Goal: Register for event/course

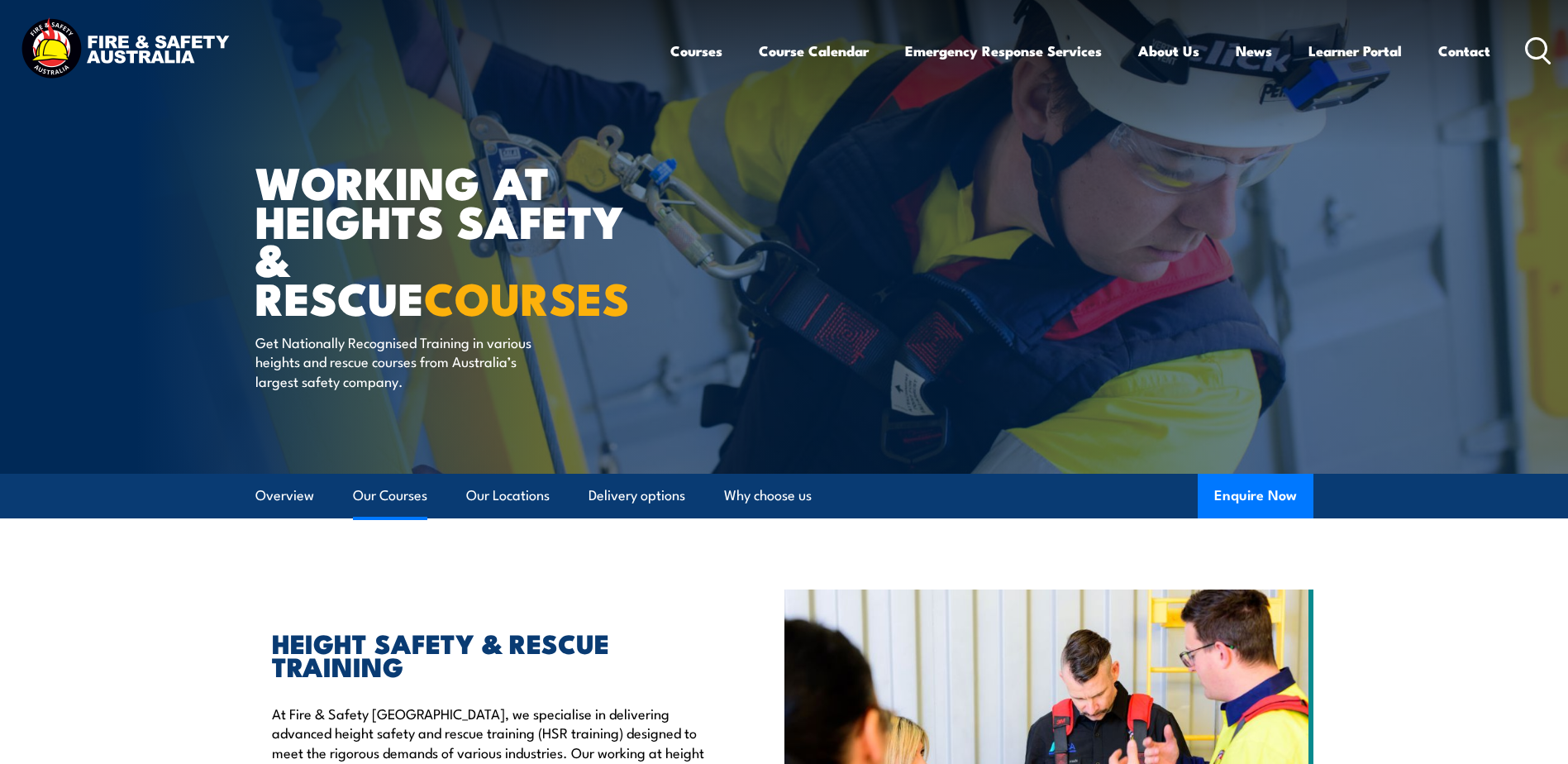
click at [422, 493] on link "Our Courses" at bounding box center [389, 495] width 74 height 44
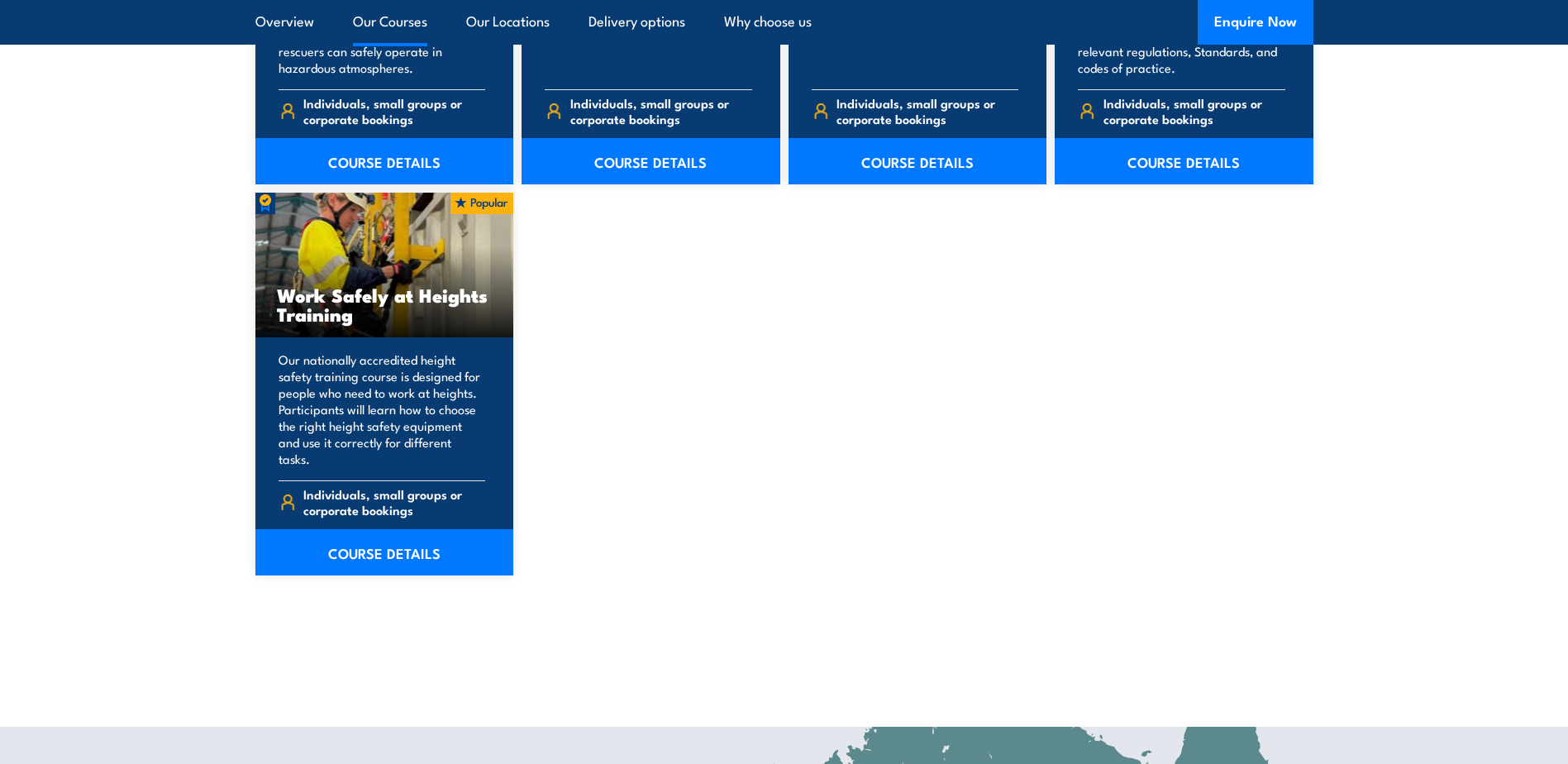
scroll to position [2066, 0]
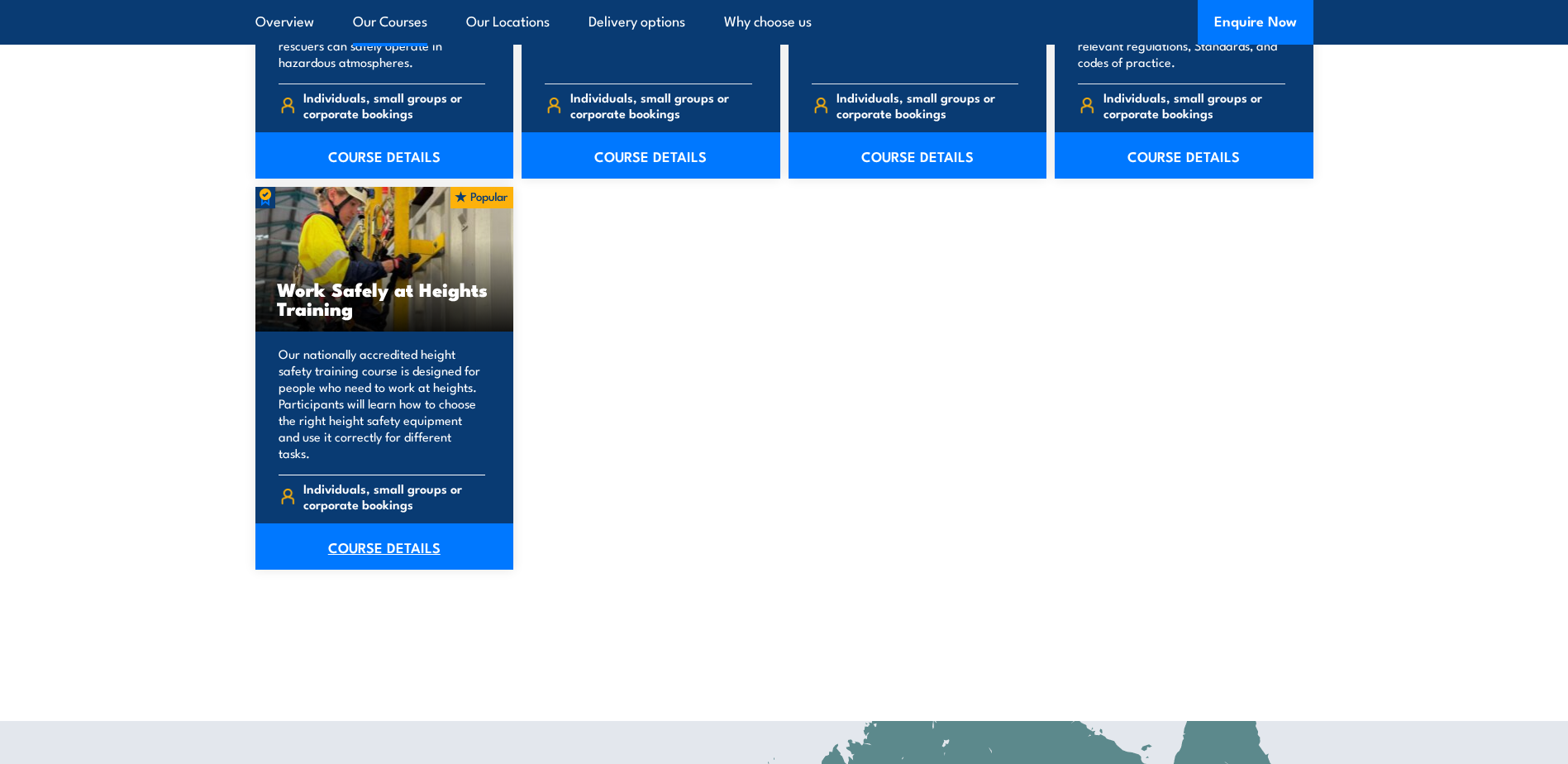
click at [402, 536] on link "COURSE DETAILS" at bounding box center [384, 546] width 259 height 47
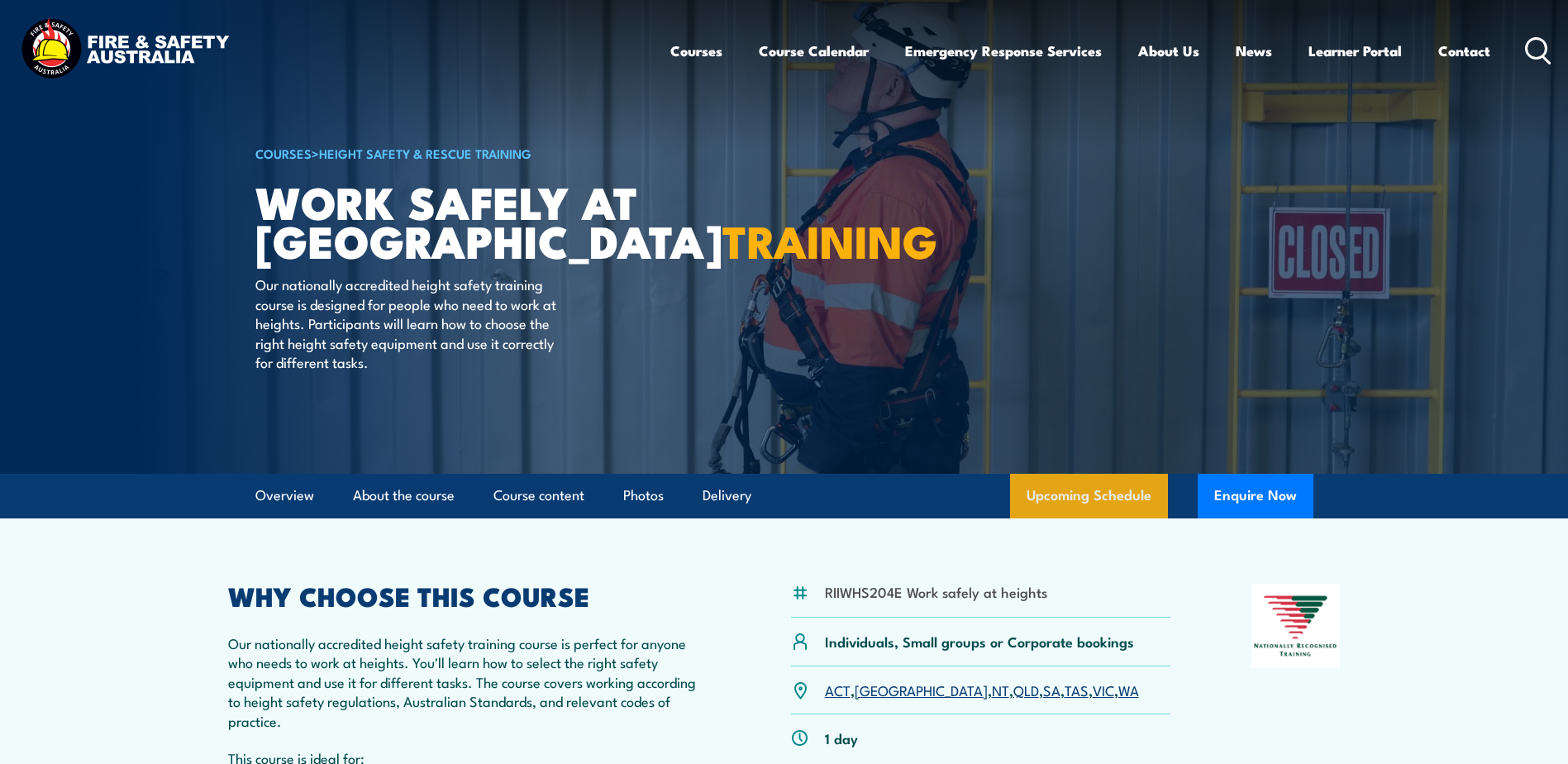
click at [1110, 488] on link "Upcoming Schedule" at bounding box center [1088, 495] width 158 height 45
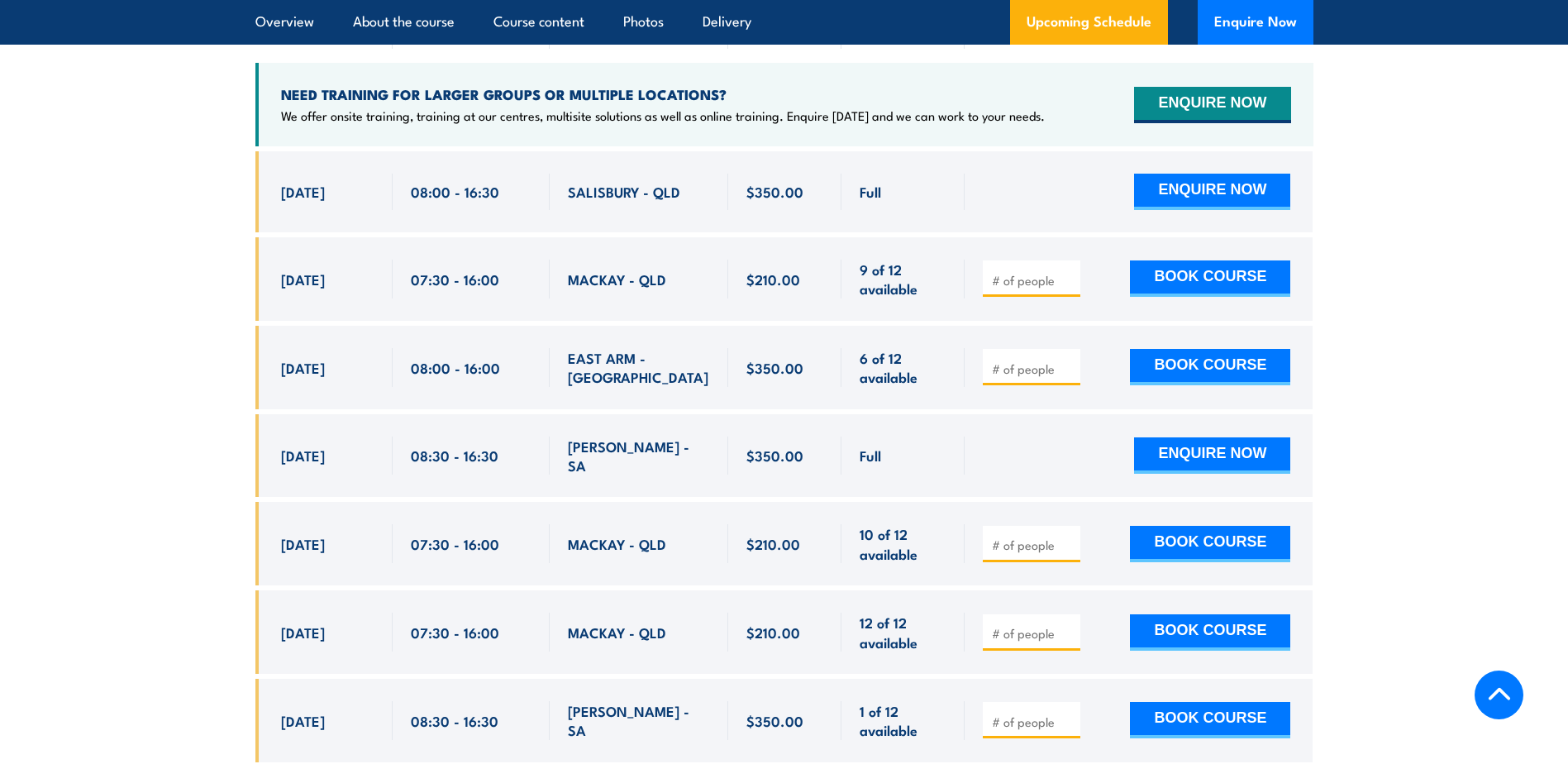
scroll to position [2796, 0]
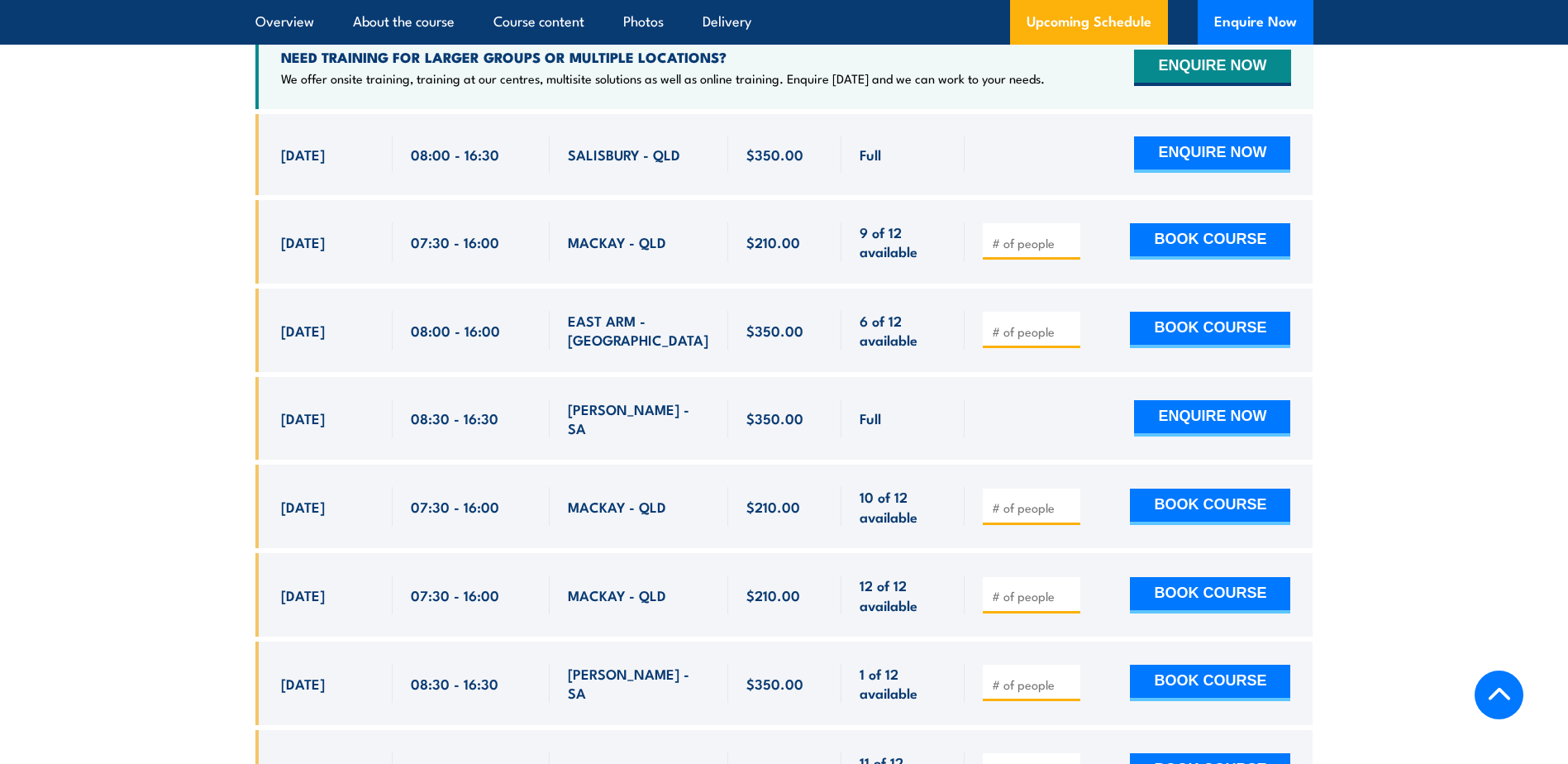
drag, startPoint x: 143, startPoint y: 239, endPoint x: 150, endPoint y: 232, distance: 9.9
